Goal: Check status

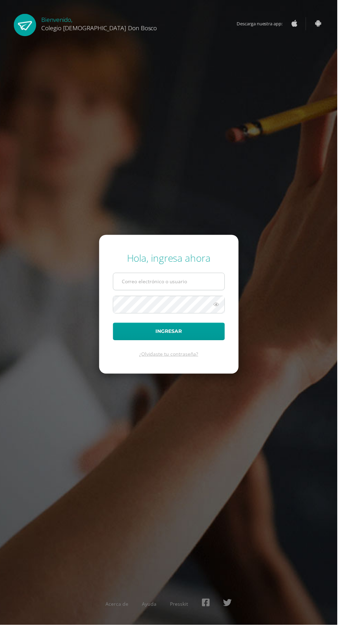
click at [155, 292] on input "text" at bounding box center [170, 283] width 112 height 17
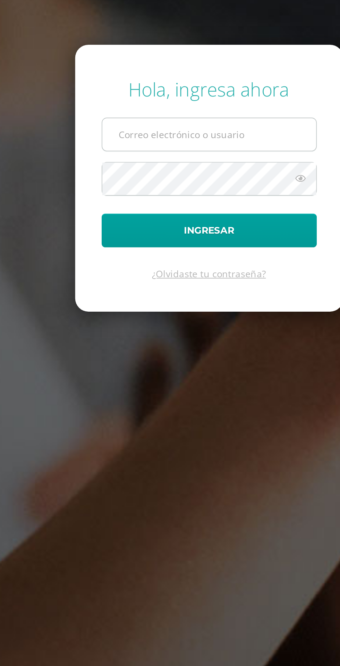
type input "Franzxilojs@gmail.com"
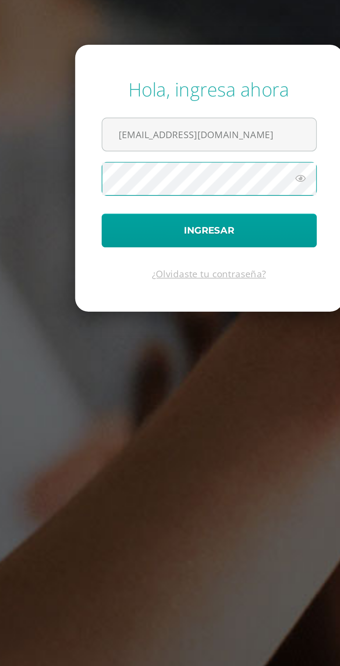
click at [220, 329] on icon at bounding box center [218, 325] width 9 height 8
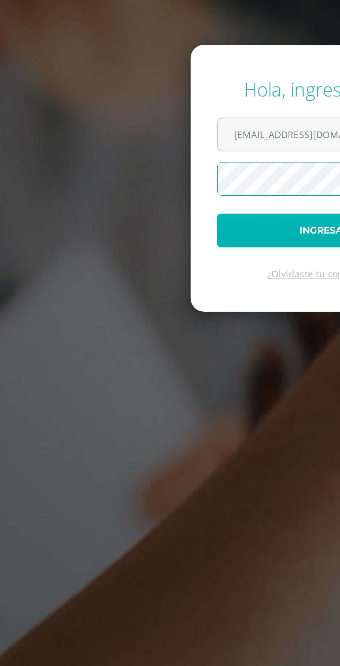
click at [157, 361] on button "Ingresar" at bounding box center [170, 352] width 113 height 18
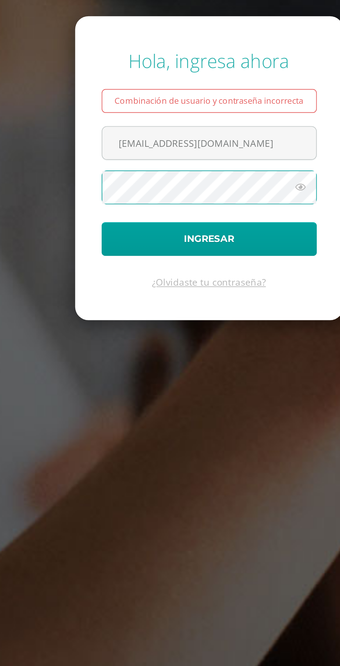
click at [218, 339] on icon at bounding box center [218, 334] width 9 height 8
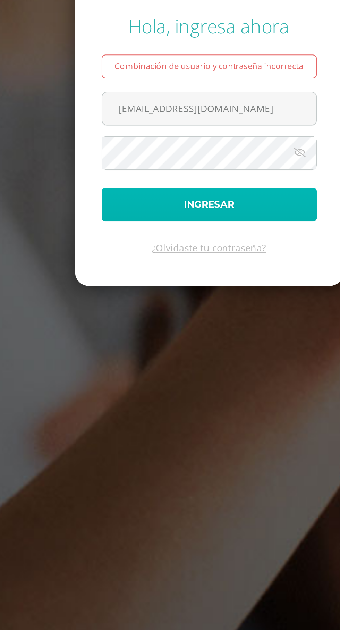
click at [205, 352] on button "Ingresar" at bounding box center [170, 344] width 113 height 18
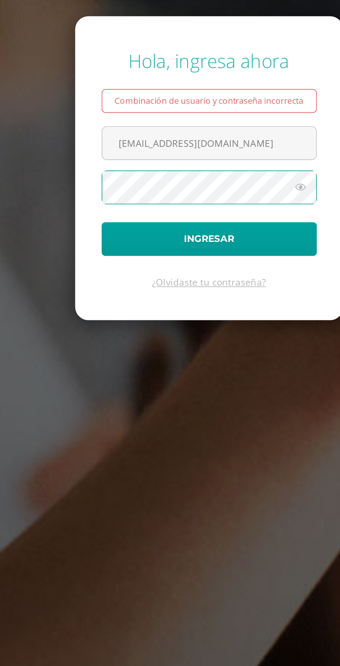
click at [218, 339] on icon at bounding box center [218, 334] width 9 height 8
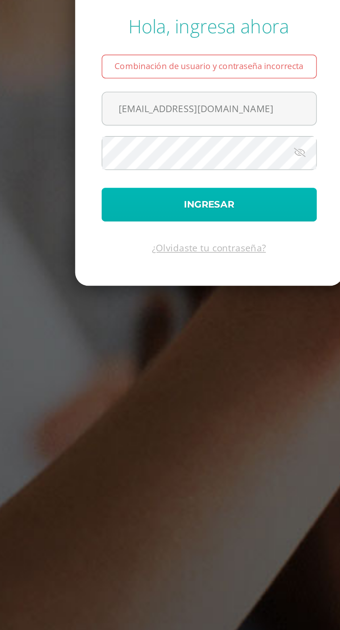
click at [204, 352] on button "Ingresar" at bounding box center [170, 344] width 113 height 18
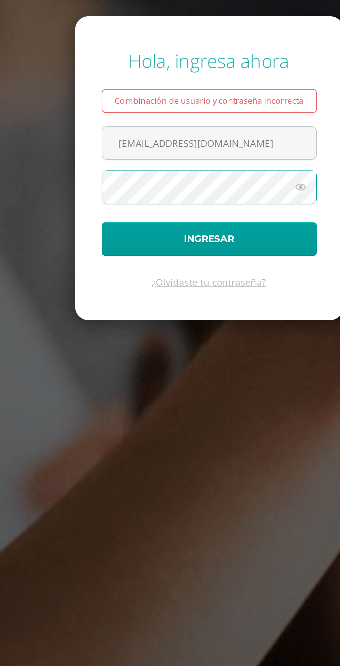
click at [217, 339] on icon at bounding box center [218, 334] width 9 height 8
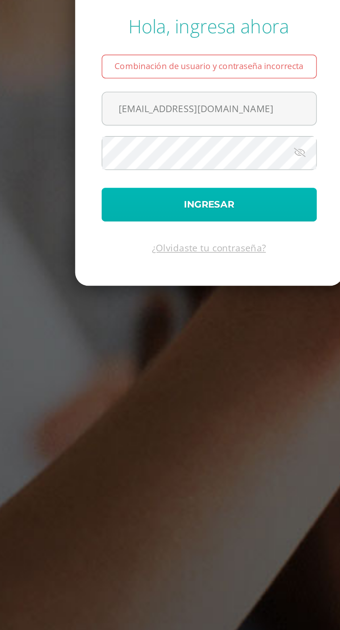
click at [206, 352] on button "Ingresar" at bounding box center [170, 344] width 113 height 18
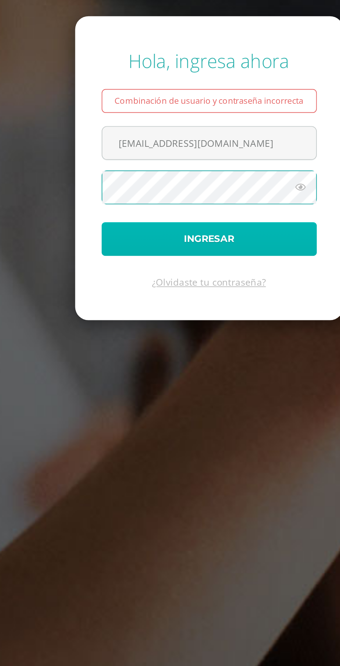
click at [208, 371] on button "Ingresar" at bounding box center [170, 362] width 113 height 18
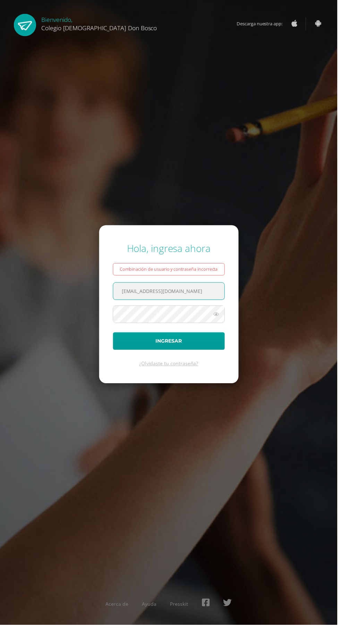
click at [128, 302] on input "[EMAIL_ADDRESS][DOMAIN_NAME]" at bounding box center [170, 293] width 112 height 17
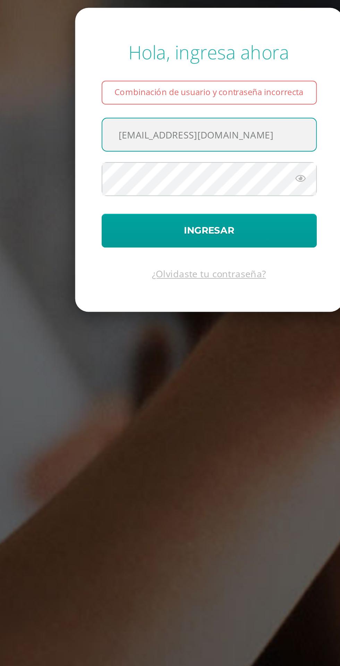
type input "[EMAIL_ADDRESS][DOMAIN_NAME]"
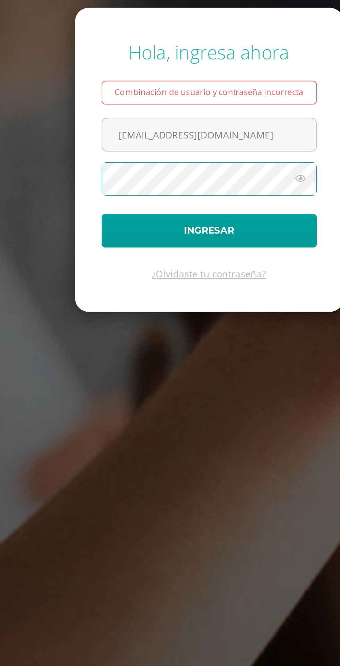
click at [221, 339] on icon at bounding box center [218, 334] width 9 height 8
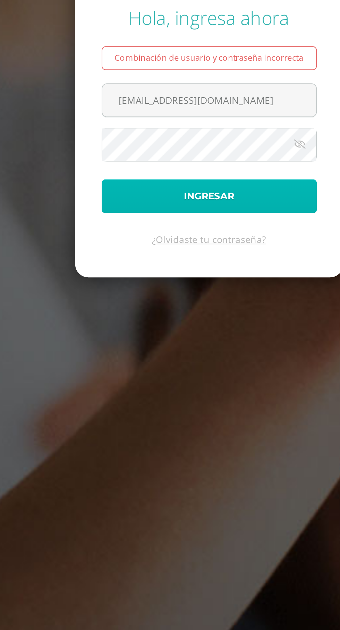
click at [206, 352] on button "Ingresar" at bounding box center [170, 344] width 113 height 18
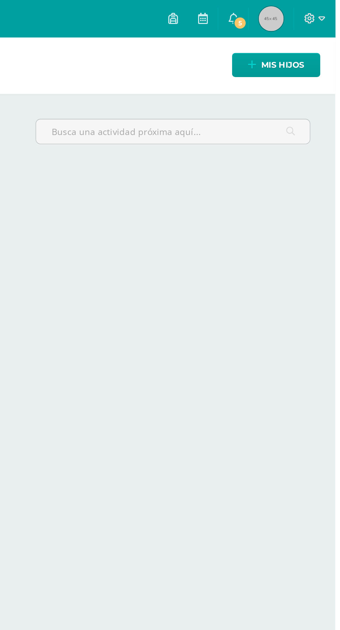
click at [308, 6] on img at bounding box center [304, 10] width 14 height 14
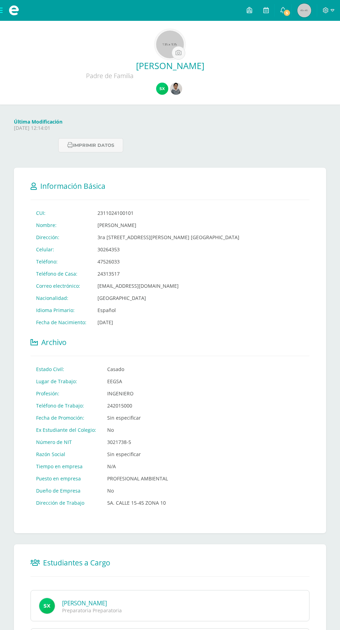
click at [178, 88] on img at bounding box center [176, 89] width 12 height 12
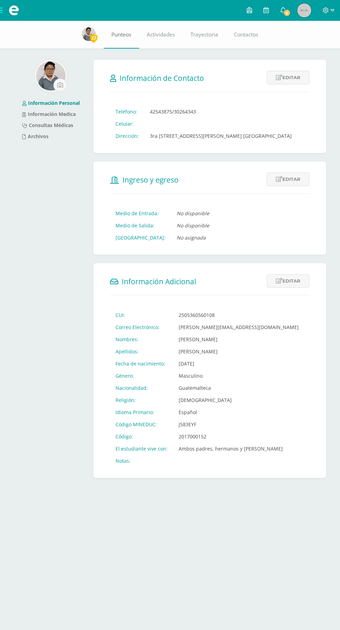
click at [121, 31] on span "Punteos" at bounding box center [121, 34] width 20 height 7
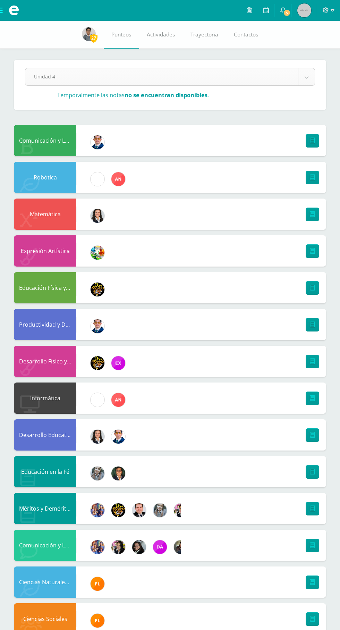
click at [295, 77] on body "Archivos Cerrar panel Configuración Cerrar sesión [PERSON_NAME] Mi Perfil 5 5 A…" at bounding box center [170, 342] width 340 height 685
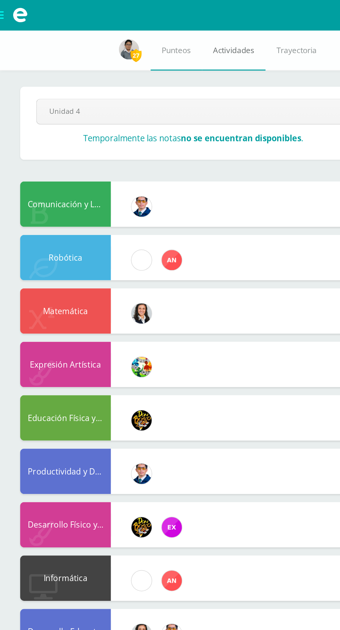
click at [163, 29] on link "Actividades" at bounding box center [161, 35] width 44 height 28
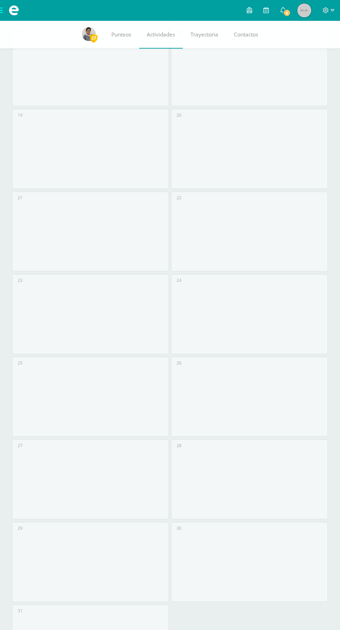
scroll to position [754, 0]
